Goal: Check status: Check status

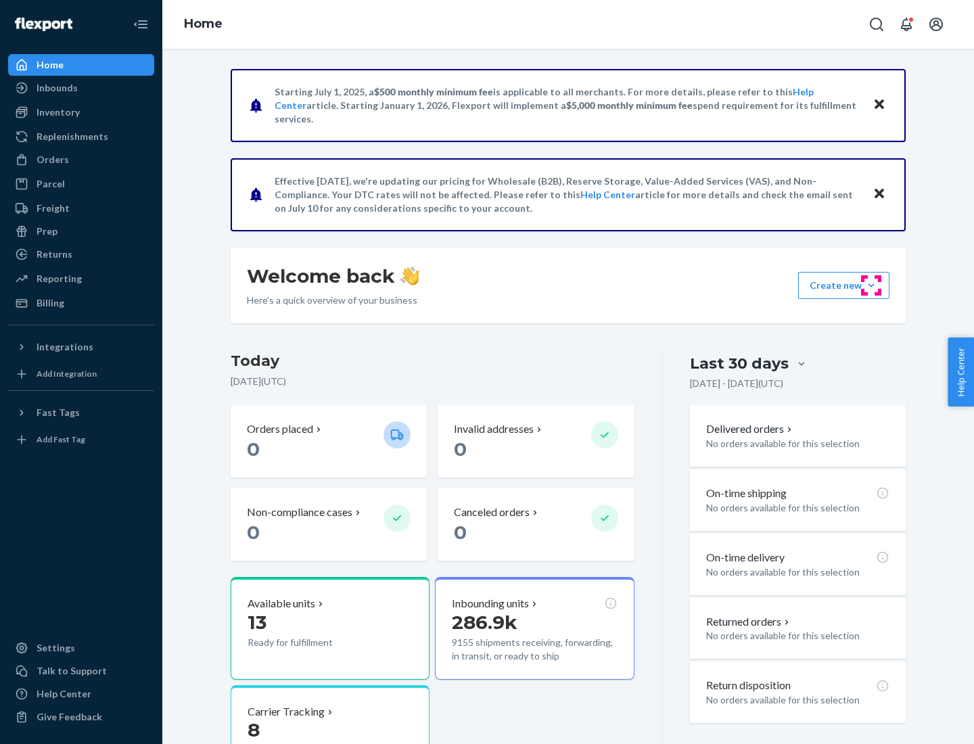
click at [871, 286] on button "Create new Create new inbound Create new order Create new product" at bounding box center [843, 285] width 91 height 27
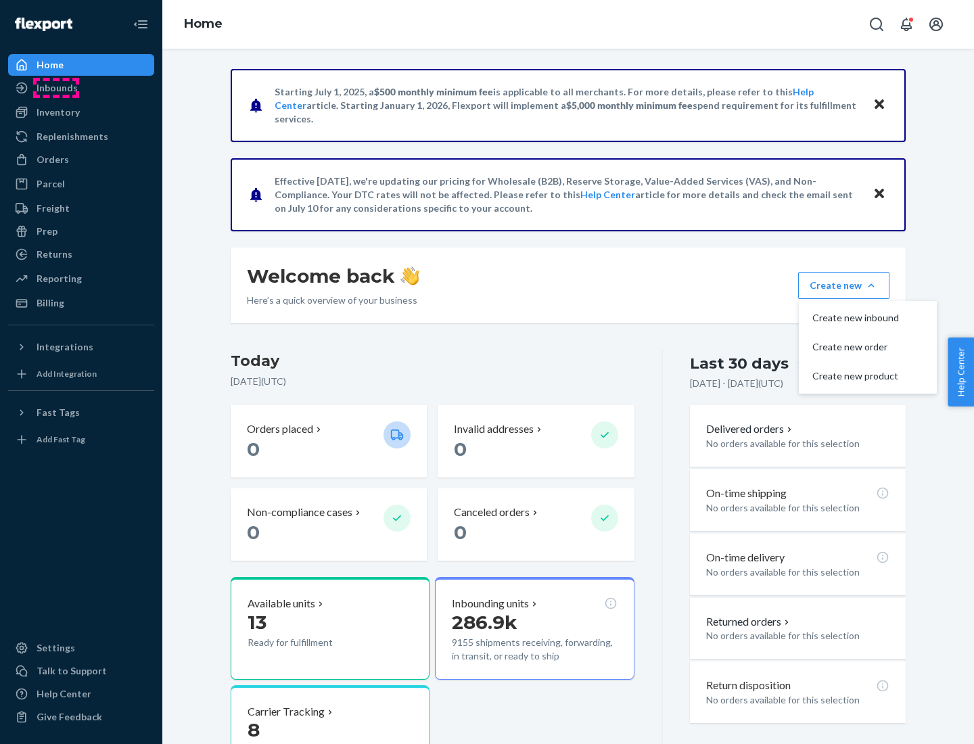
click at [56, 88] on div "Inbounds" at bounding box center [57, 88] width 41 height 14
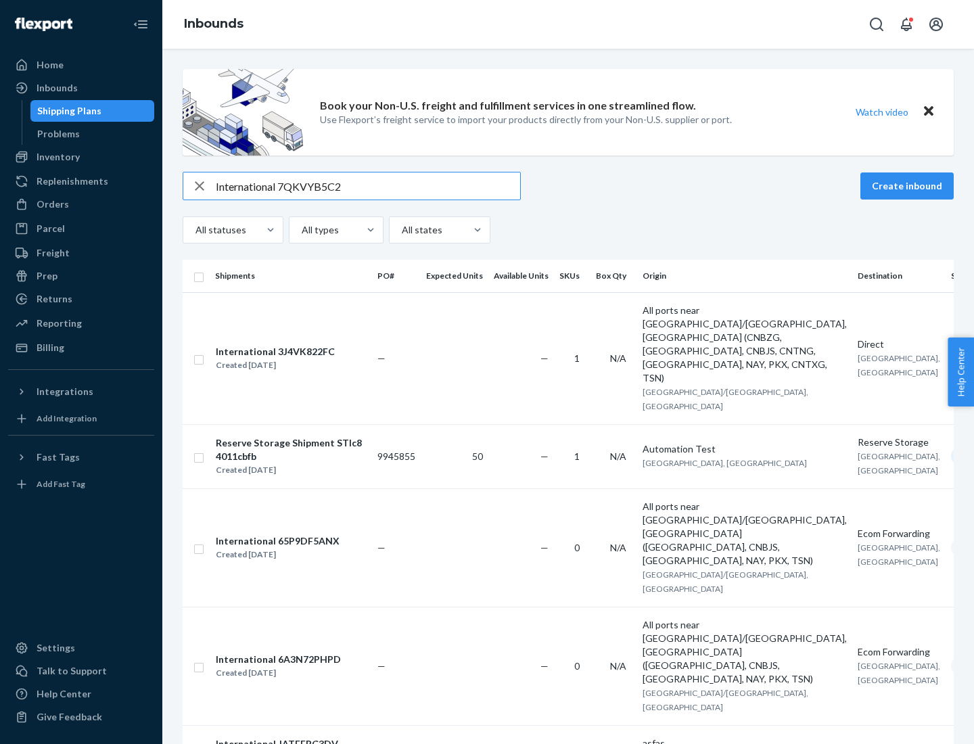
type input "International 7QKVYB5C29"
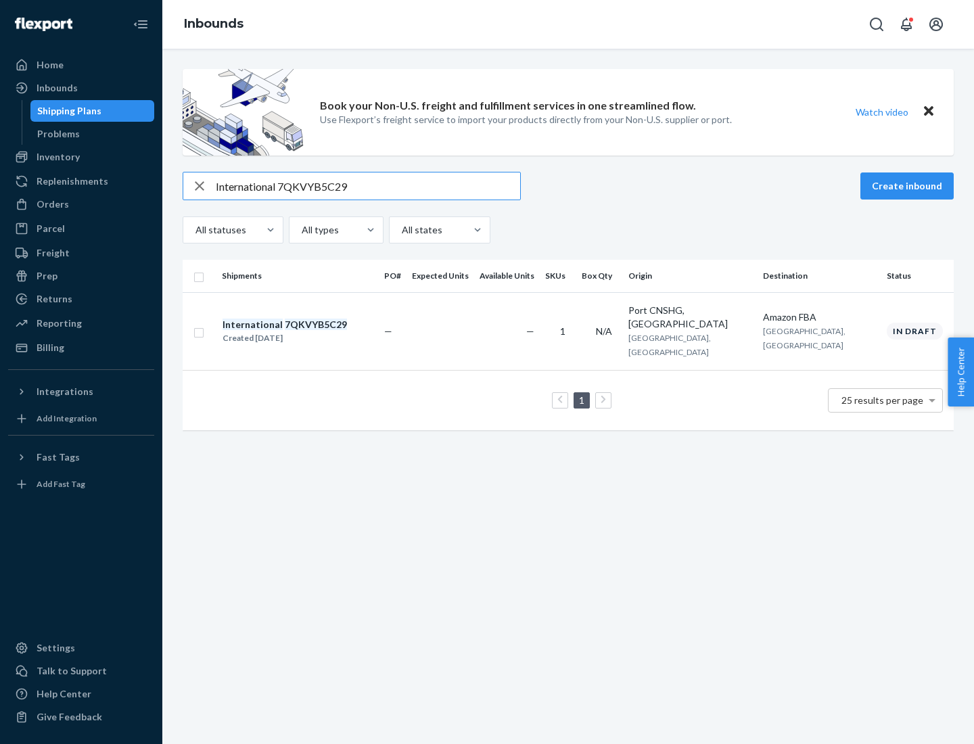
click at [308, 332] on div "Created [DATE]" at bounding box center [285, 339] width 124 height 14
